Goal: Information Seeking & Learning: Understand process/instructions

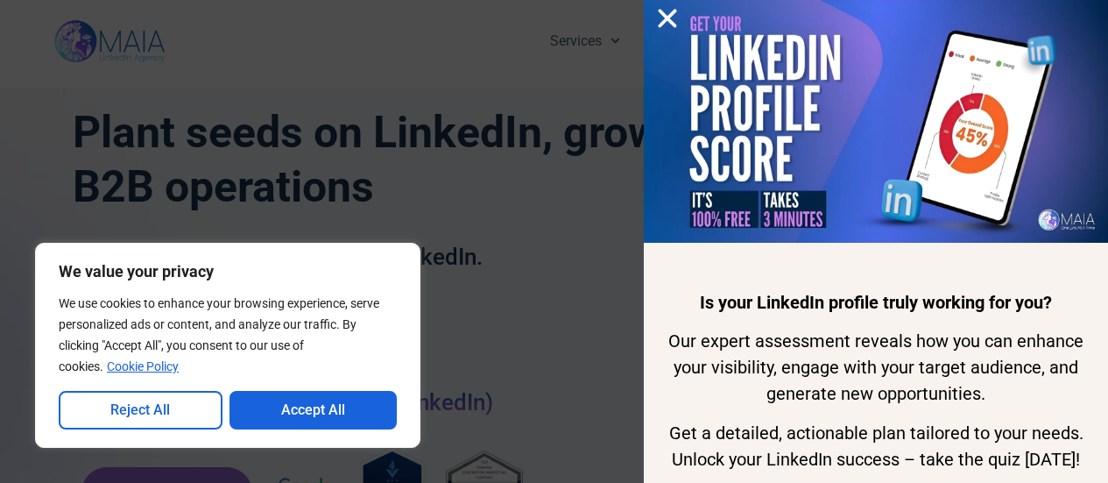
scroll to position [1168, 0]
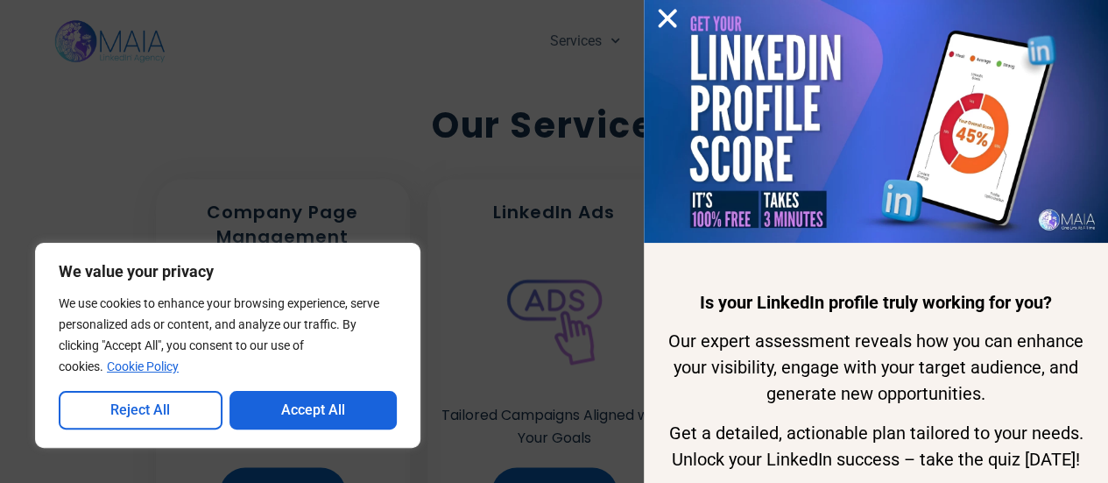
drag, startPoint x: 137, startPoint y: 406, endPoint x: 161, endPoint y: 388, distance: 30.1
click at [137, 406] on button "Reject All" at bounding box center [141, 410] width 164 height 39
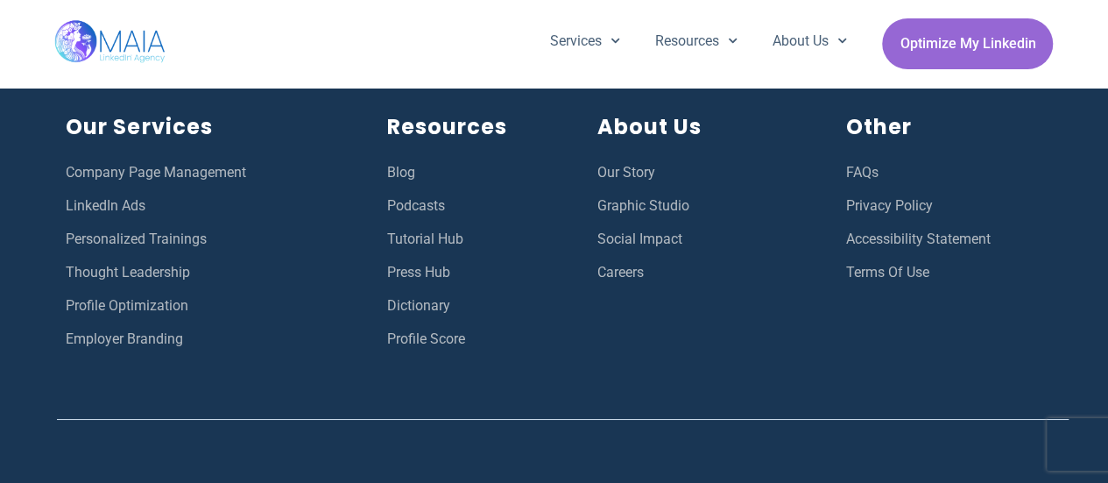
scroll to position [6574, 0]
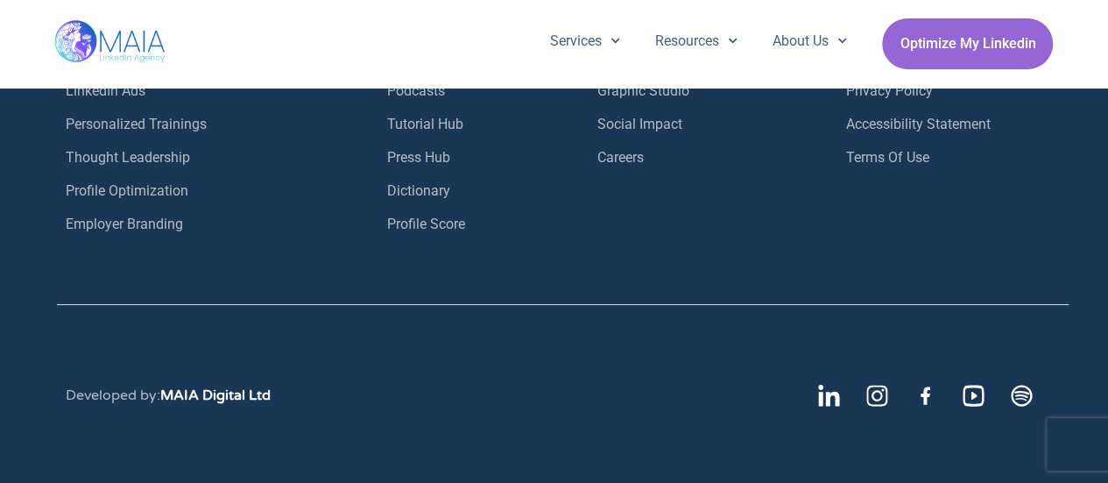
click at [908, 161] on span "Terms Of Use" at bounding box center [887, 157] width 83 height 23
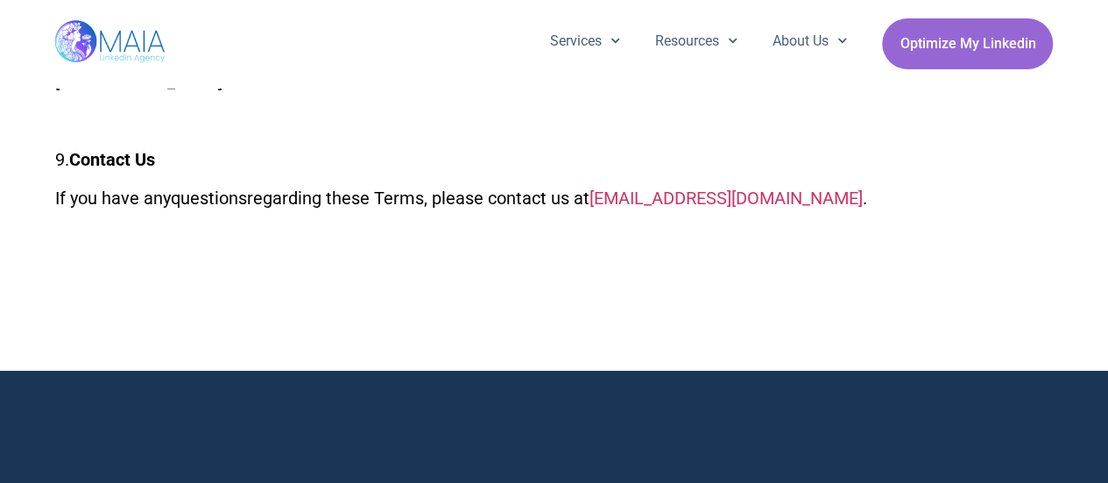
scroll to position [2947, 0]
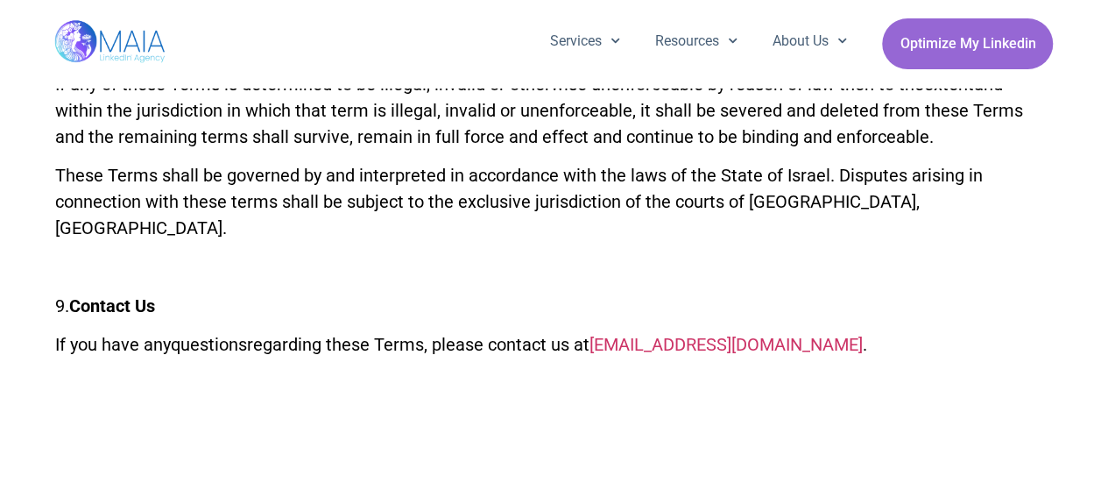
drag, startPoint x: 857, startPoint y: 337, endPoint x: 767, endPoint y: 329, distance: 90.7
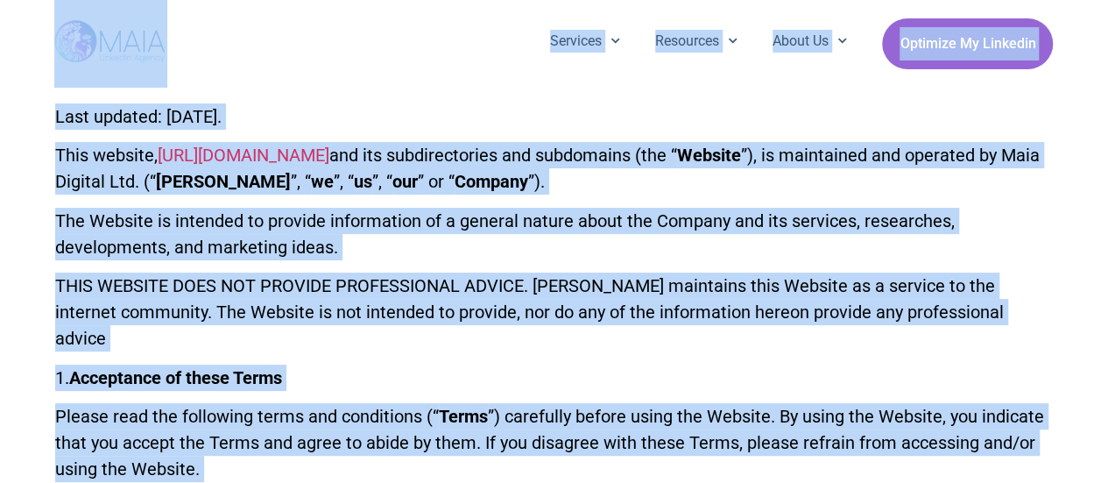
scroll to position [0, 0]
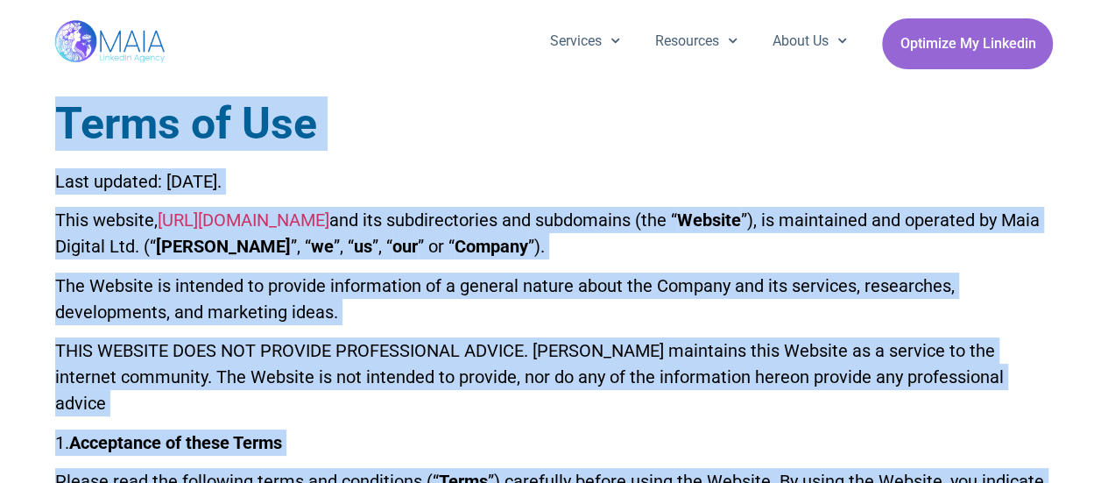
drag, startPoint x: 767, startPoint y: 329, endPoint x: 35, endPoint y: 101, distance: 766.3
copy body "Lorem ip Dol Sita consect: Adipisc 2, 8954. Elit seddoei, tempo://inci-utla.etd…"
